Goal: Check status

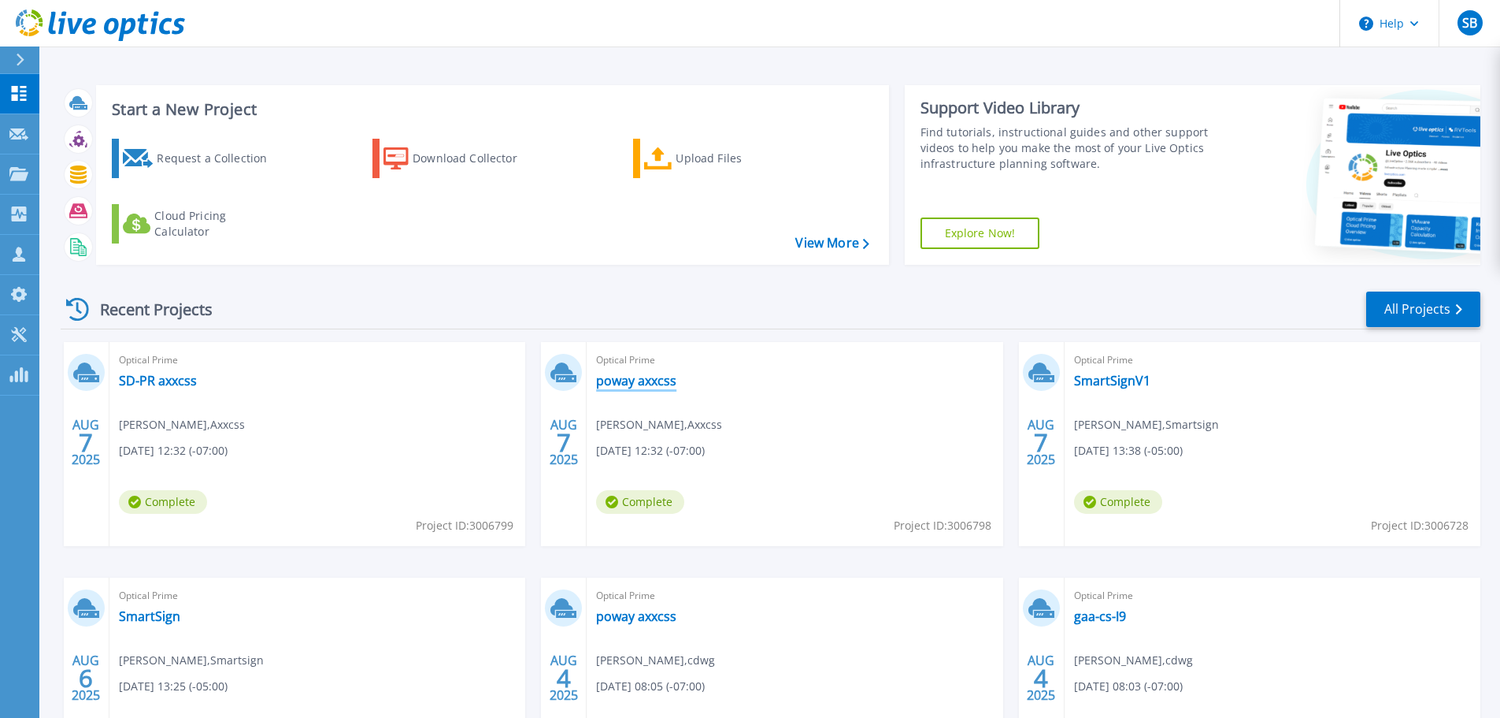
click at [643, 377] on link "poway axxcss" at bounding box center [636, 381] width 80 height 16
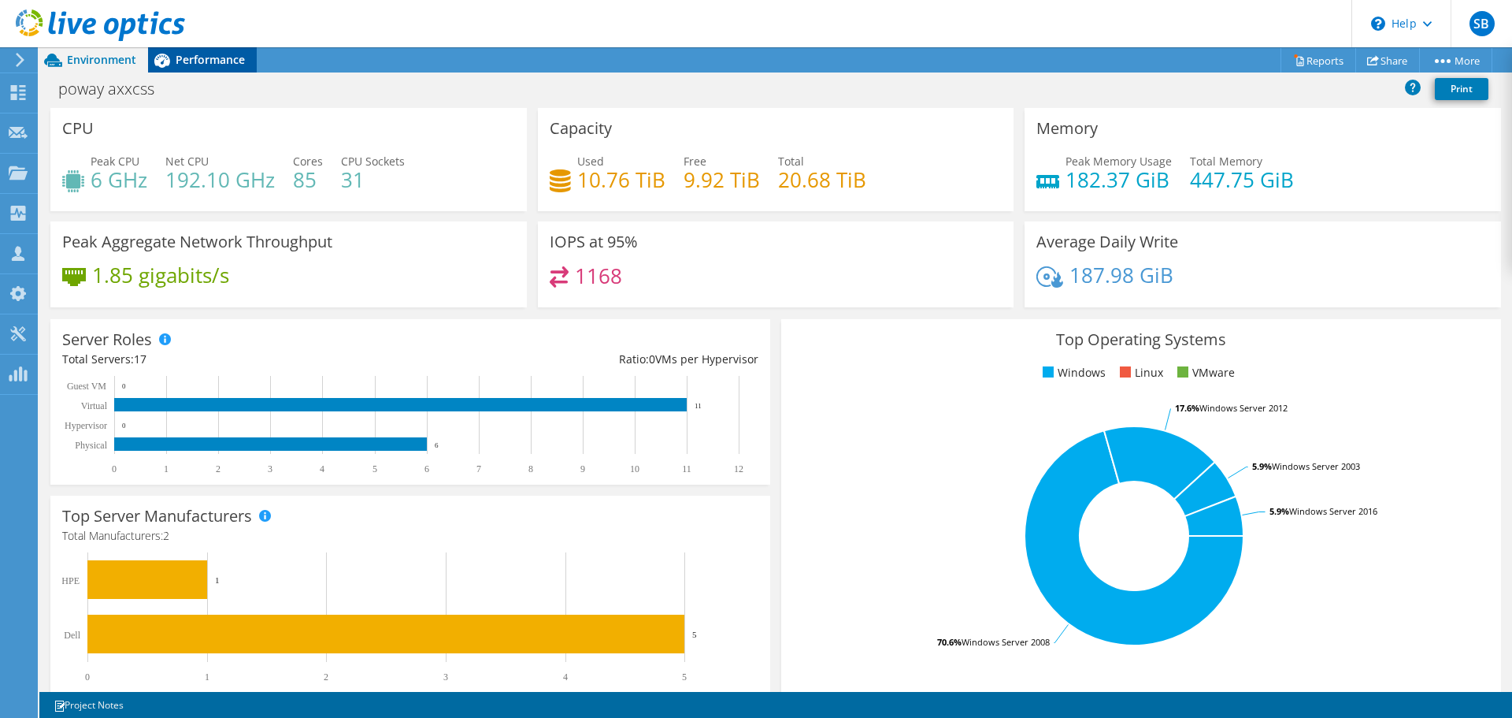
click at [192, 61] on span "Performance" at bounding box center [210, 59] width 69 height 15
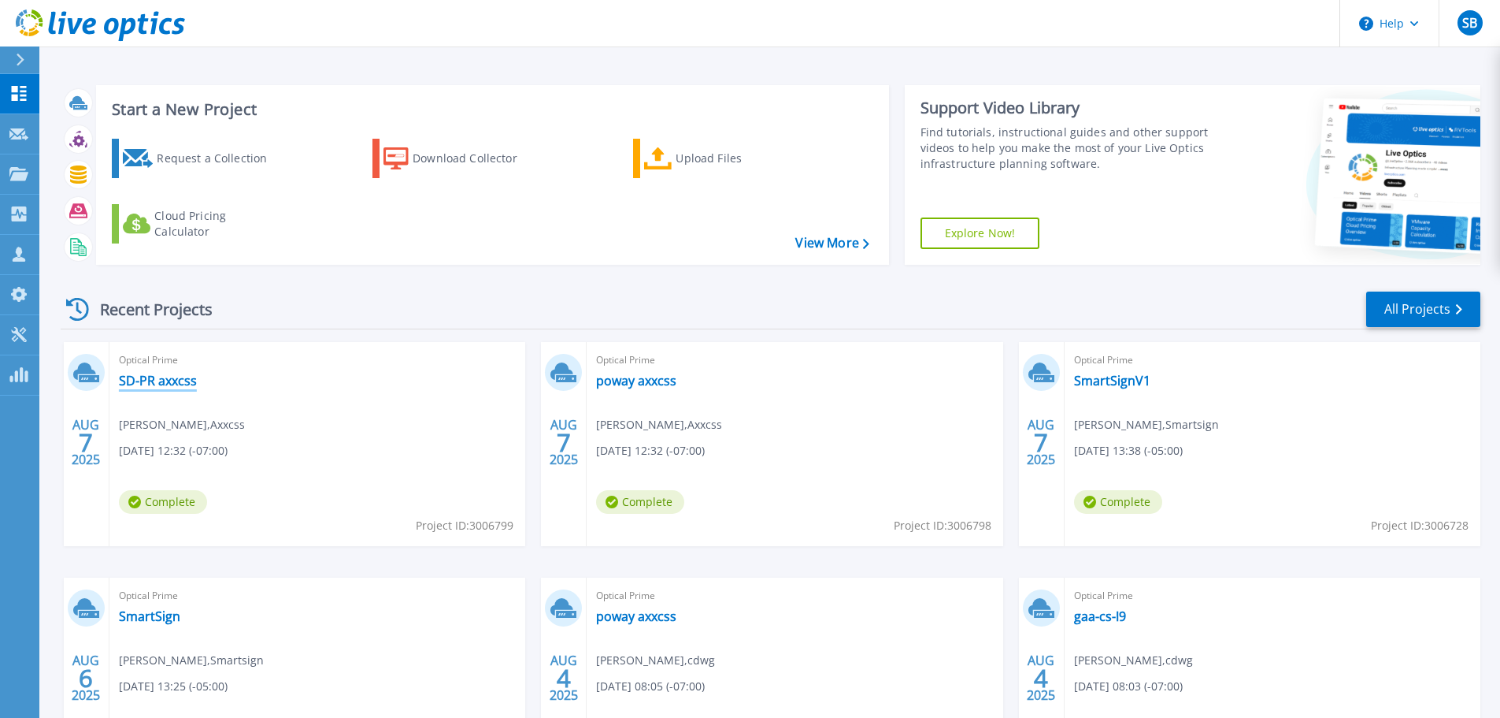
click at [188, 374] on link "SD-PR axxcss" at bounding box center [158, 381] width 78 height 16
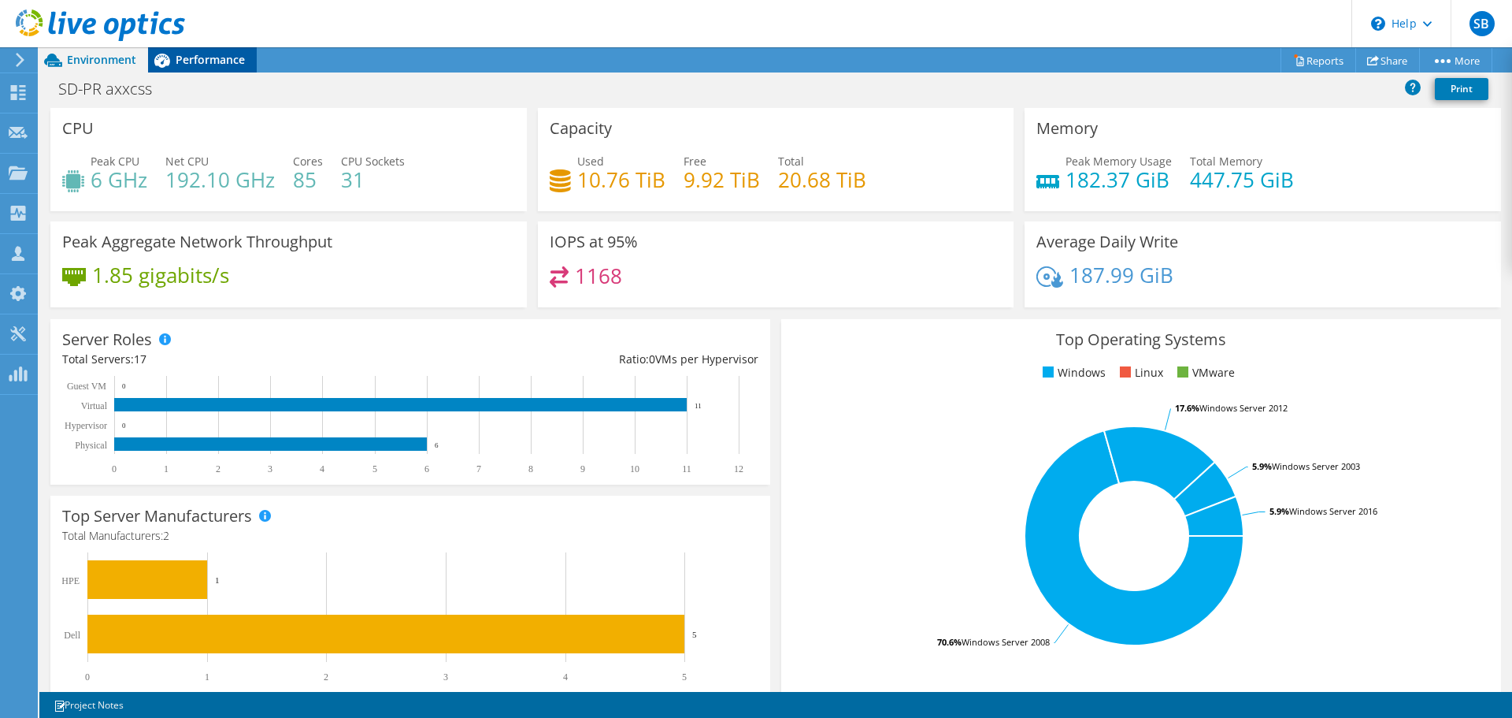
click at [222, 49] on div "SB Partner Team Member SPENCER BATTERSBY spenbat@cdw.com CDW My Profile Log Out…" at bounding box center [756, 359] width 1512 height 718
click at [212, 60] on span "Performance" at bounding box center [210, 59] width 69 height 15
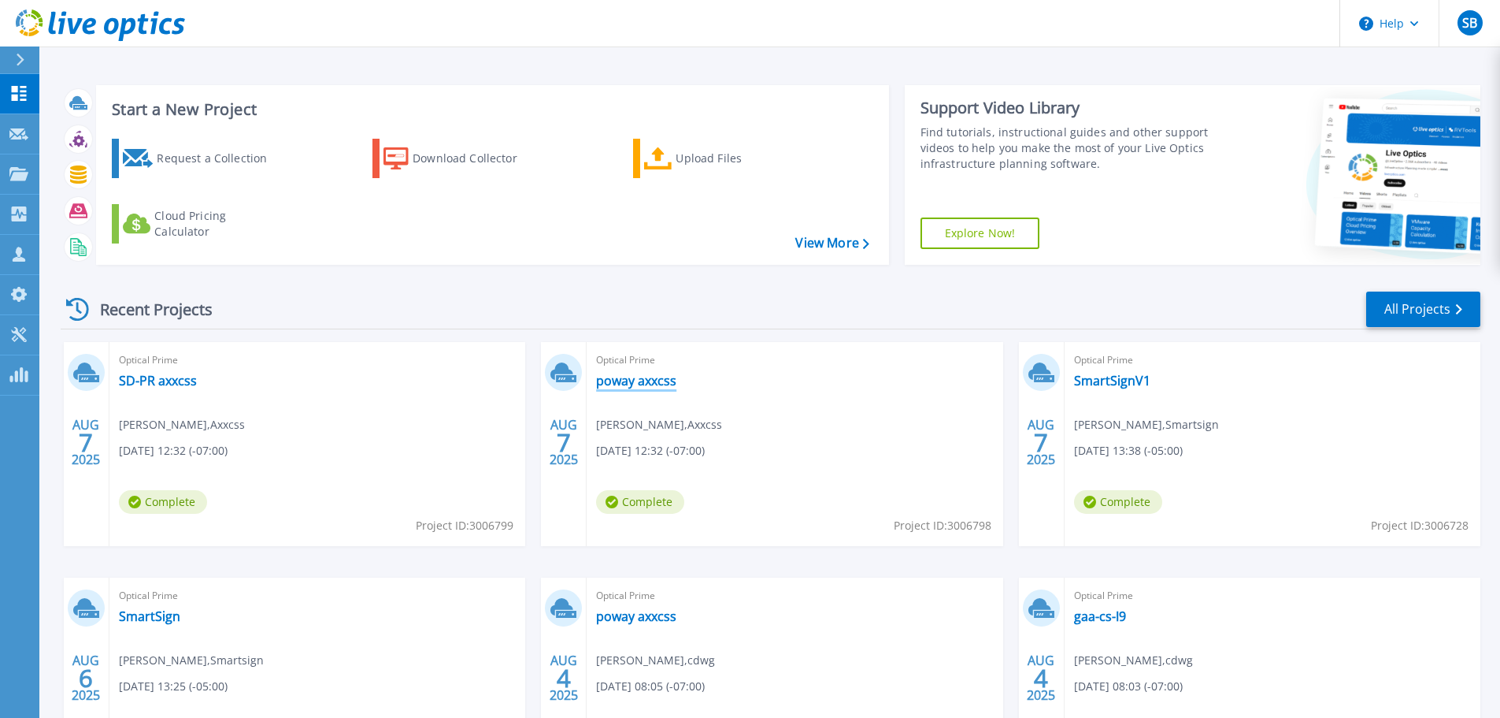
click at [625, 381] on link "poway axxcss" at bounding box center [636, 381] width 80 height 16
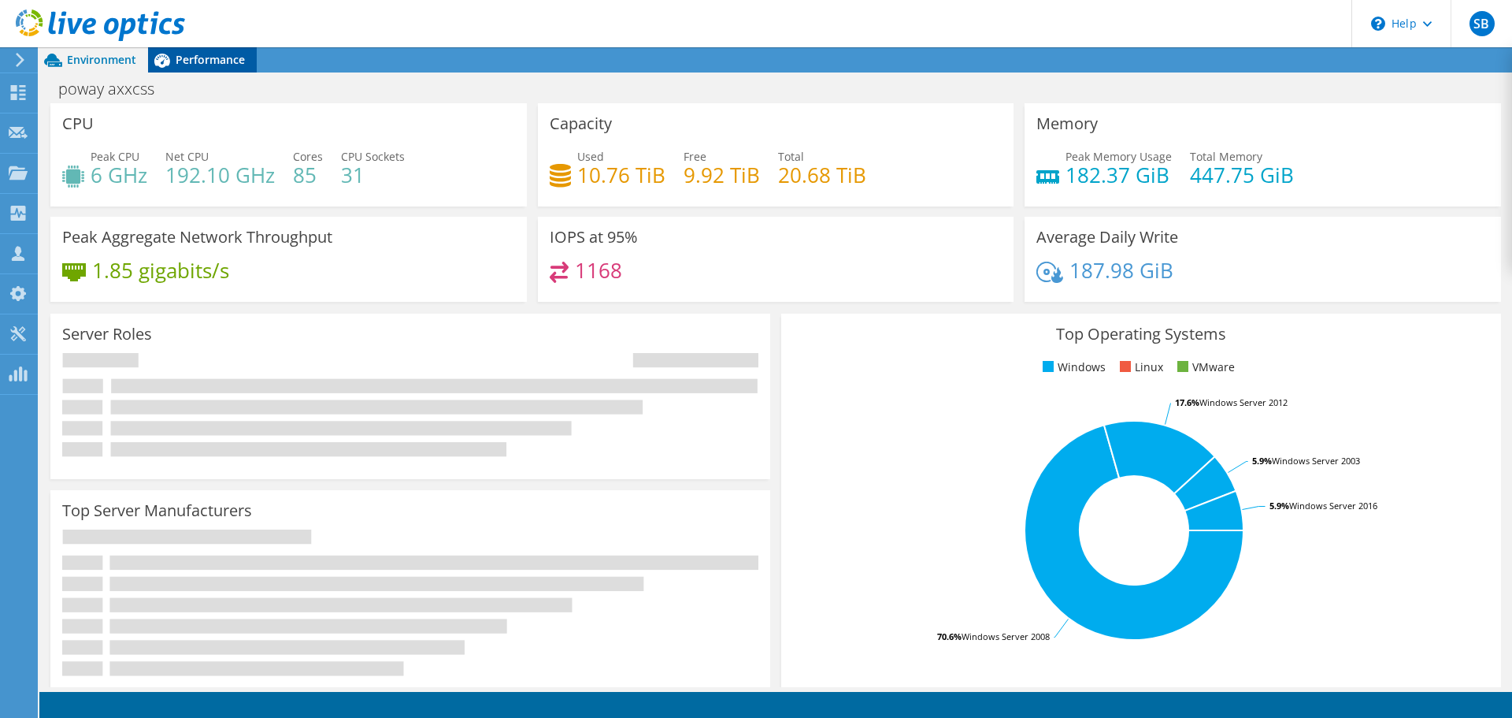
click at [196, 56] on span "Performance" at bounding box center [210, 59] width 69 height 15
